Goal: Task Accomplishment & Management: Use online tool/utility

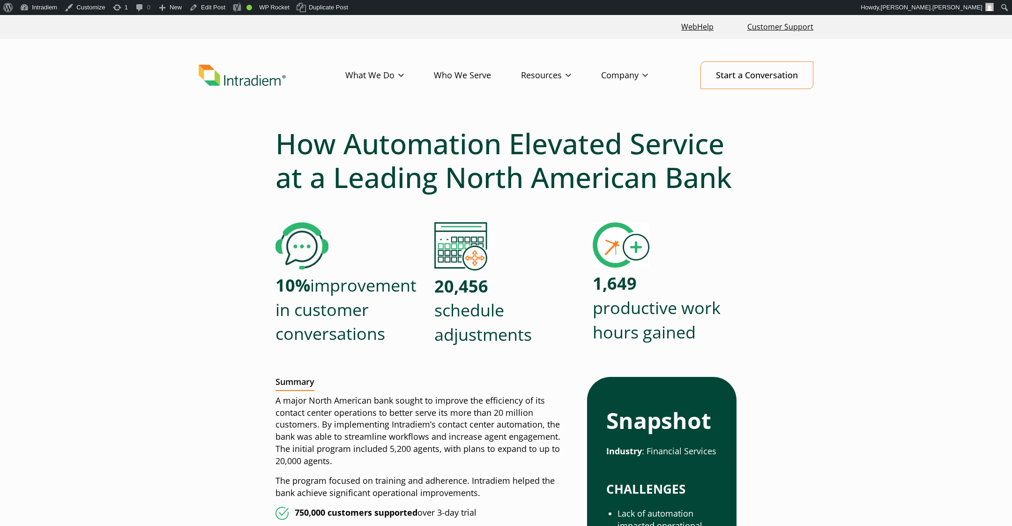
click at [215, 16] on div "WebHelp Customer Support" at bounding box center [506, 27] width 1012 height 24
click at [215, 12] on link "Edit Post" at bounding box center [208, 7] width 44 height 15
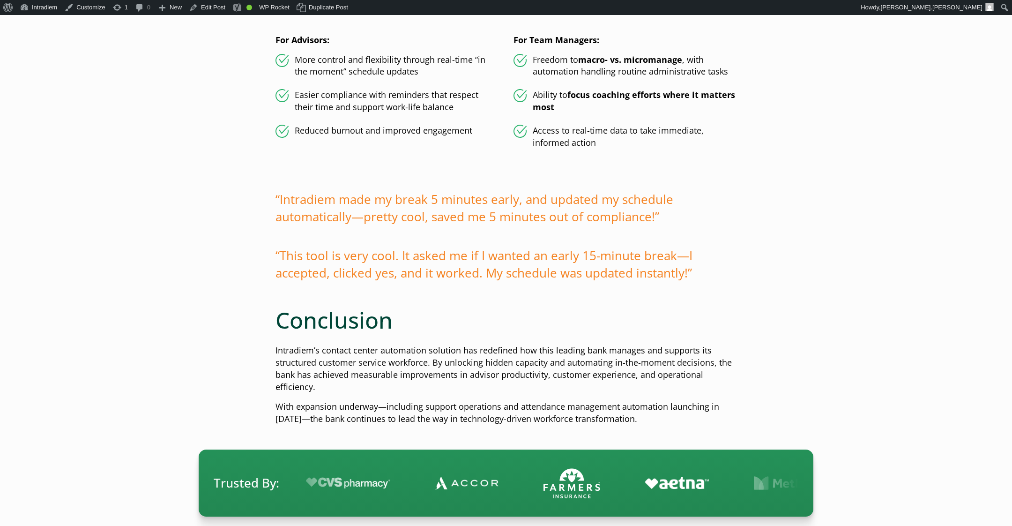
scroll to position [1578, 0]
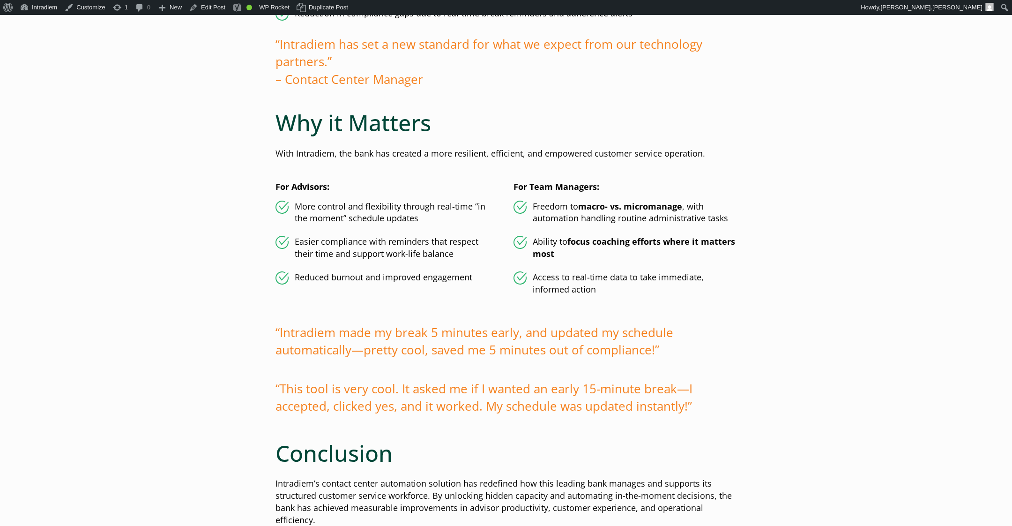
scroll to position [1441, 0]
